Goal: Task Accomplishment & Management: Manage account settings

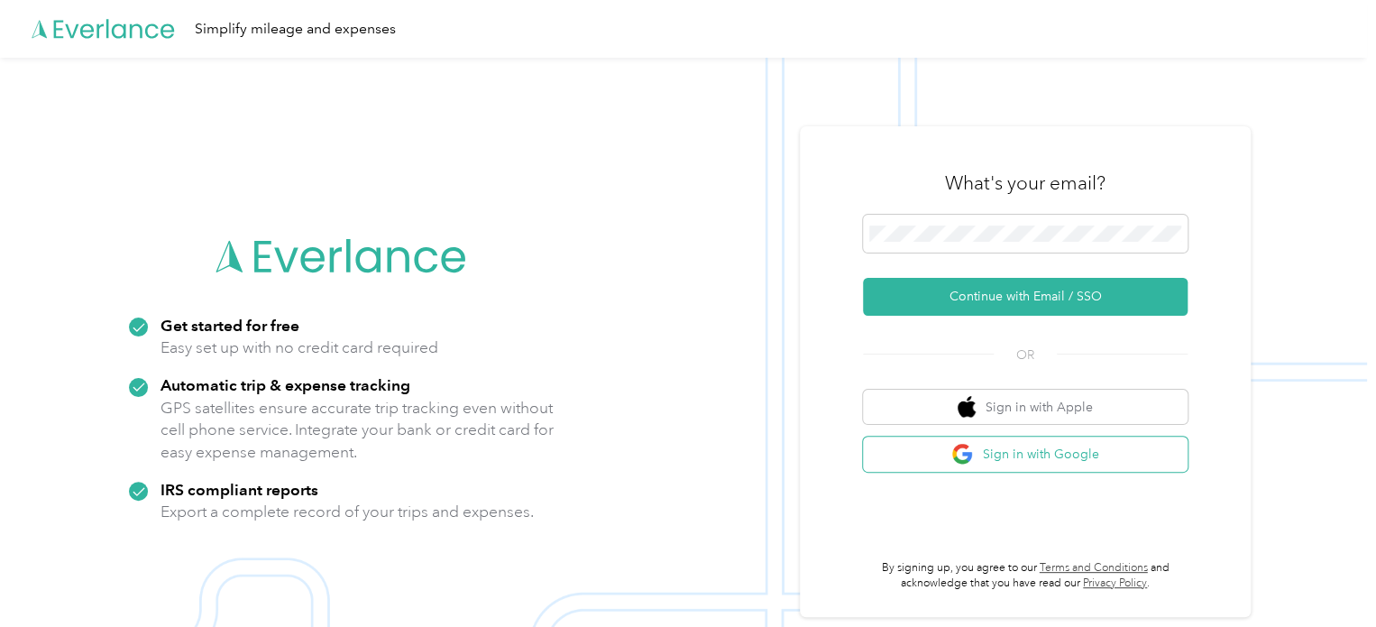
click at [939, 464] on button "Sign in with Google" at bounding box center [1025, 453] width 325 height 35
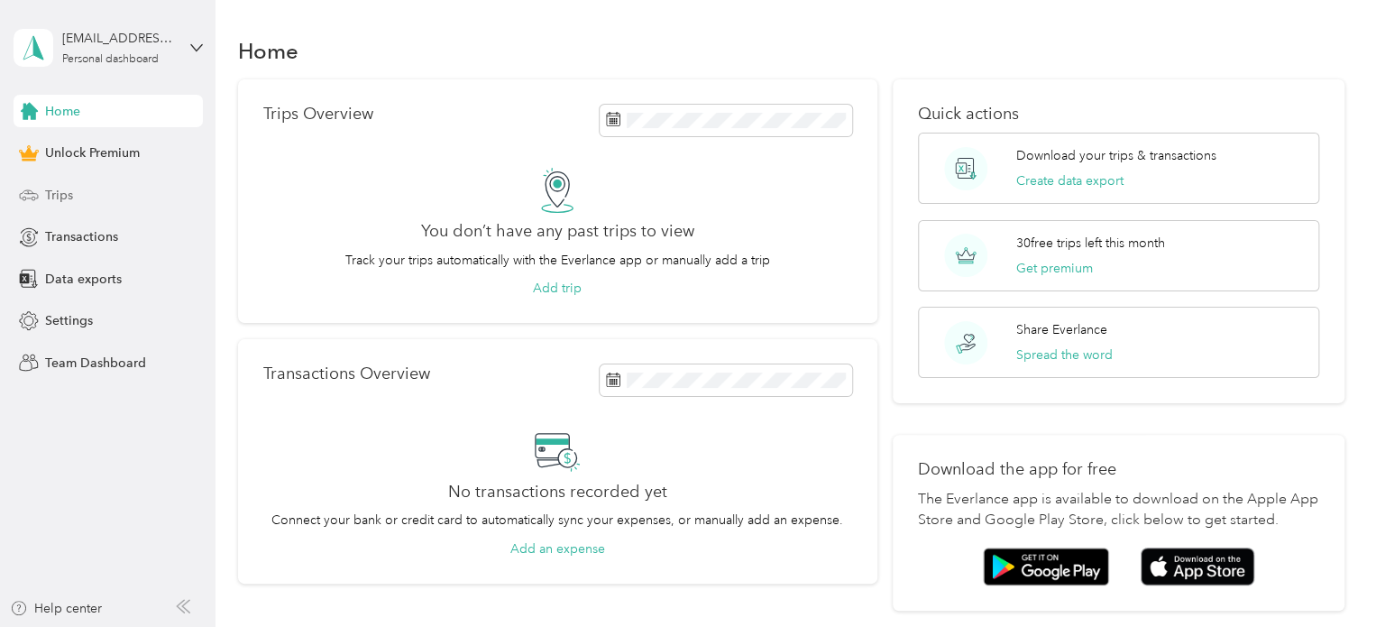
click at [52, 182] on div "Trips" at bounding box center [108, 194] width 189 height 32
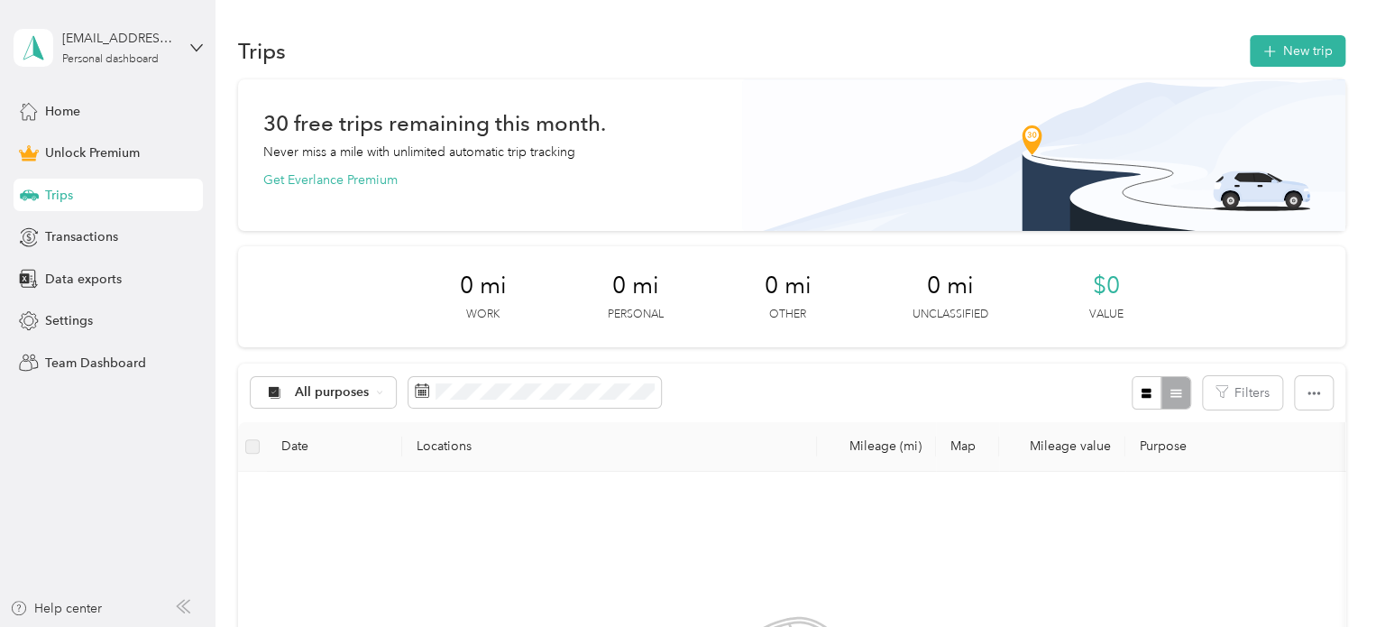
click at [63, 212] on div "Home Unlock Premium Trips Transactions Data exports Settings Team Dashboard" at bounding box center [108, 237] width 189 height 284
click at [63, 225] on div "Transactions" at bounding box center [108, 237] width 189 height 32
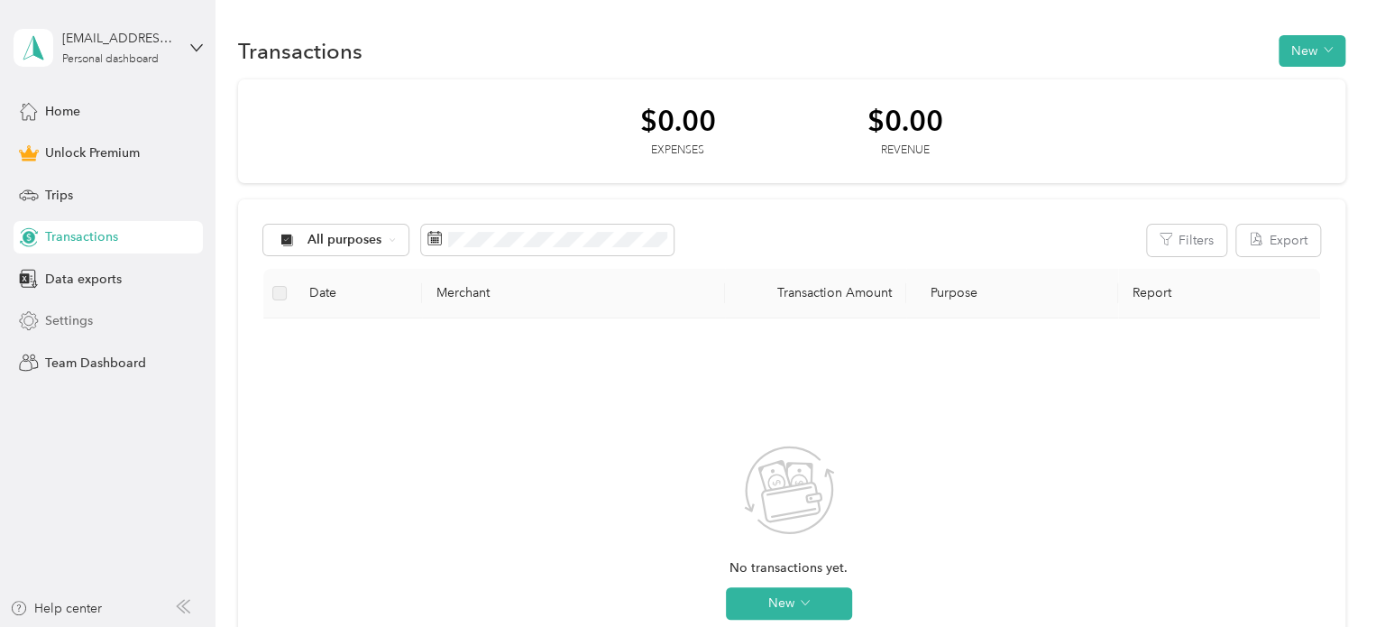
click at [64, 324] on span "Settings" at bounding box center [69, 320] width 48 height 19
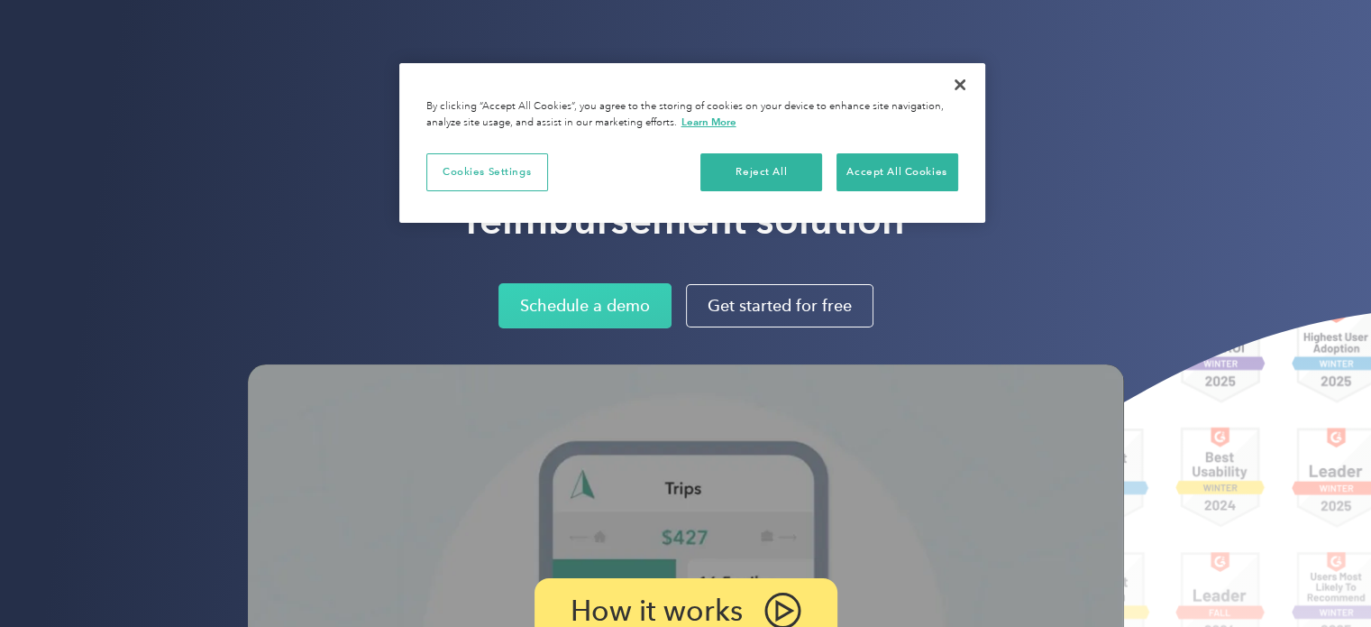
click at [1105, 50] on link "Sign up for free" at bounding box center [1065, 32] width 118 height 36
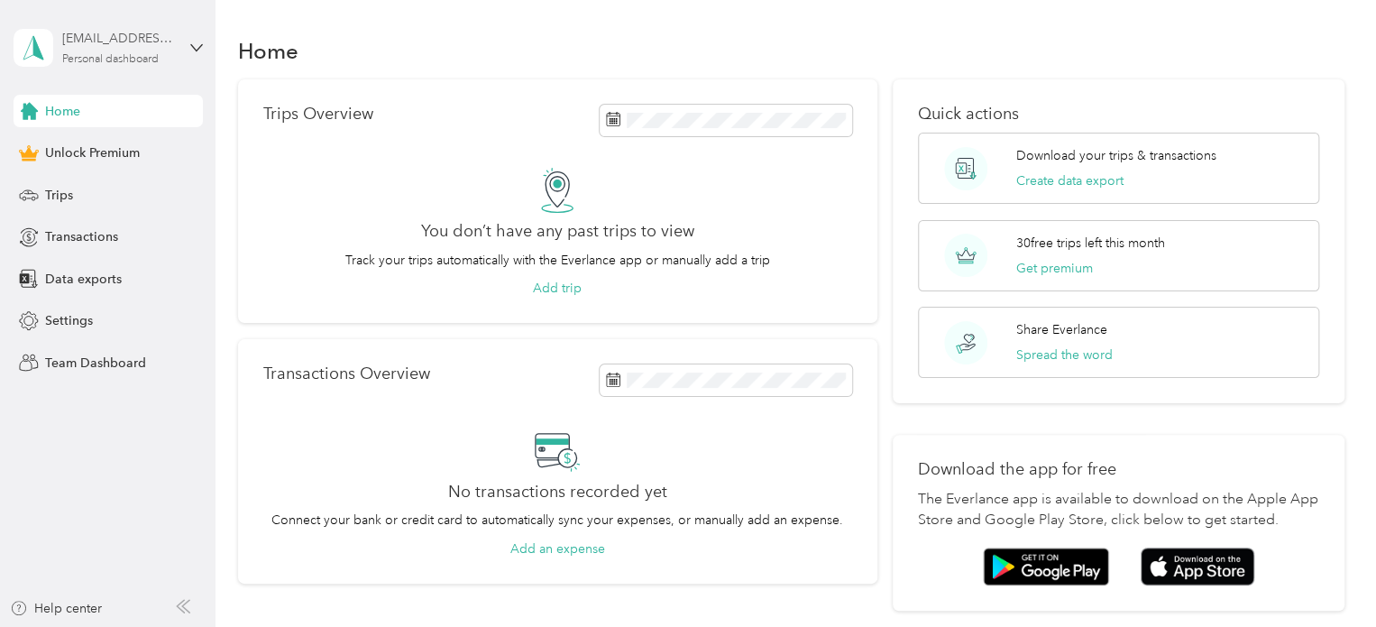
click at [155, 50] on div "sanchezh0791@gmail.com Personal dashboard" at bounding box center [118, 47] width 113 height 36
click at [29, 150] on icon at bounding box center [38, 148] width 18 height 18
